Goal: Task Accomplishment & Management: Use online tool/utility

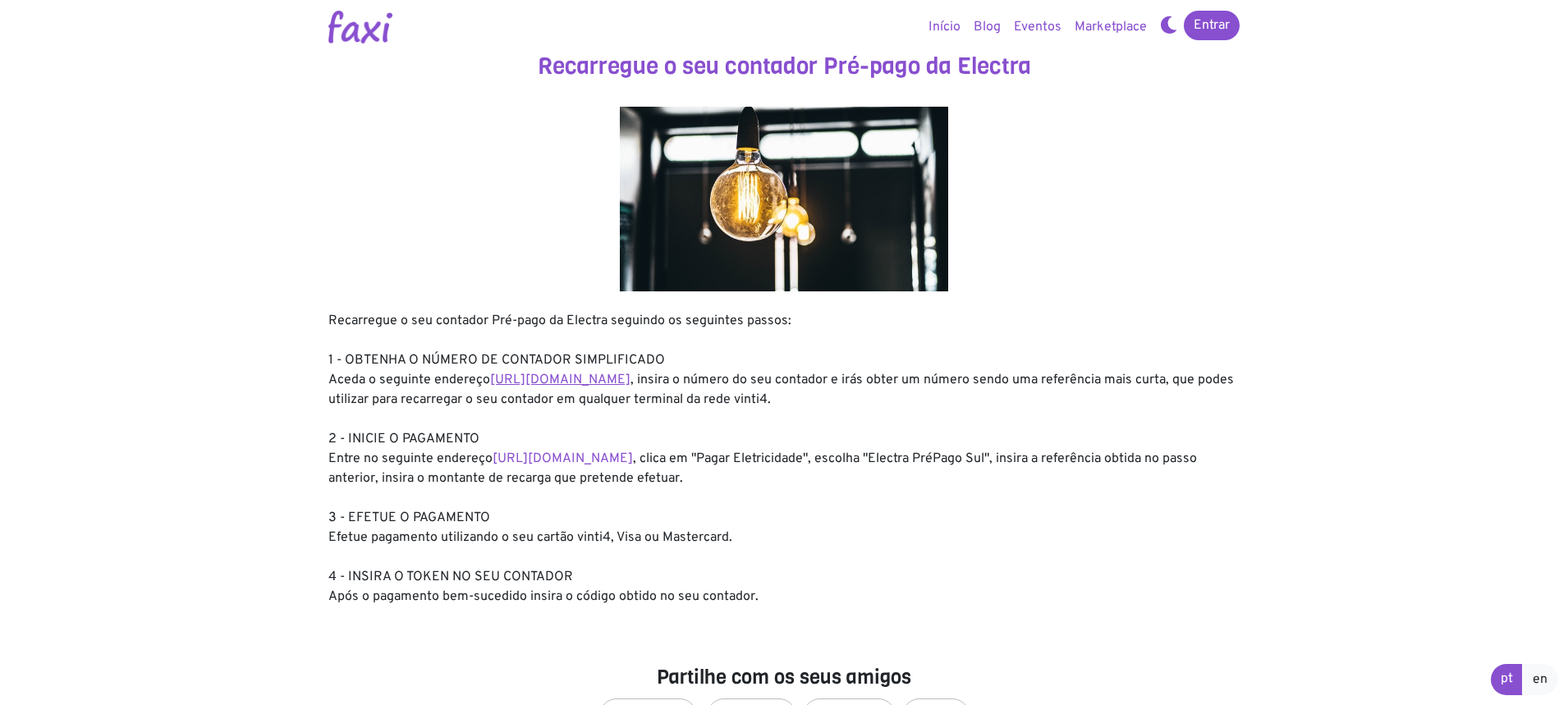
click at [591, 379] on link "https://entidadeservico.vinti4.cv/prepago" at bounding box center [560, 380] width 140 height 16
click at [1214, 18] on link "Entrar" at bounding box center [1212, 25] width 56 height 29
click at [630, 376] on link "[URL][DOMAIN_NAME]" at bounding box center [560, 380] width 140 height 16
